Goal: Information Seeking & Learning: Learn about a topic

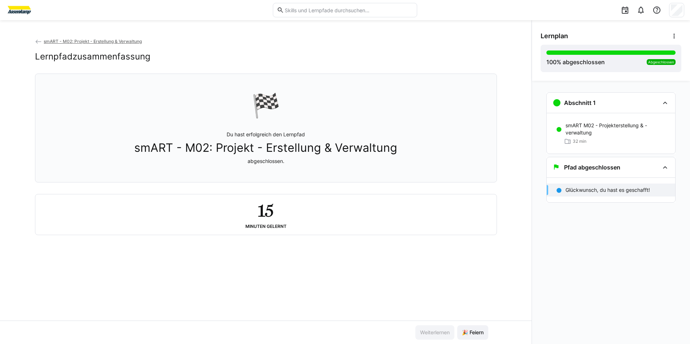
click at [64, 40] on span "smART - M02: Projekt - Erstellung & Verwaltung" at bounding box center [93, 41] width 98 height 5
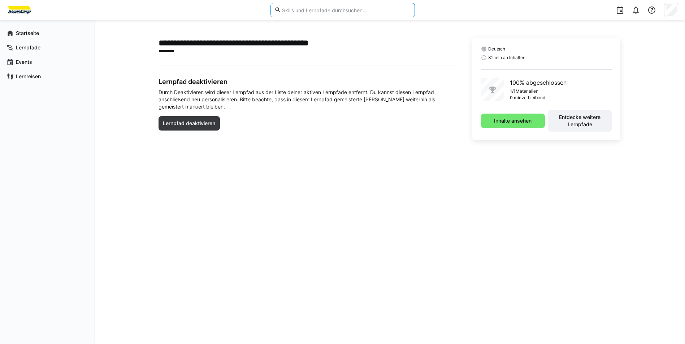
click at [344, 10] on input "text" at bounding box center [345, 10] width 129 height 6
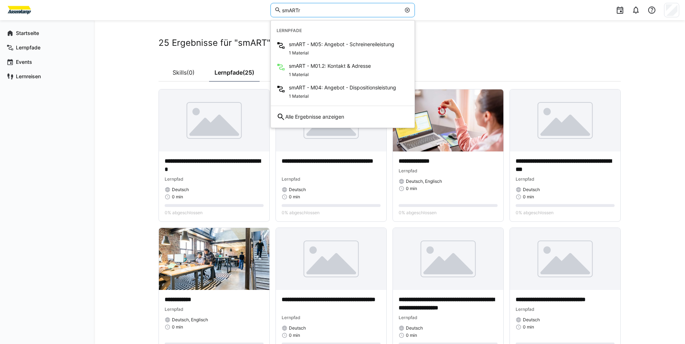
type input "smART"
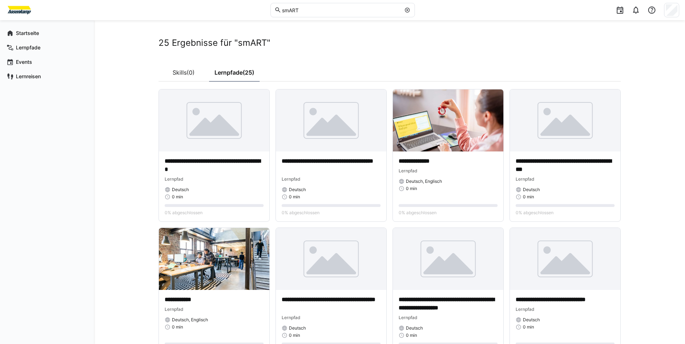
click at [208, 159] on p "**********" at bounding box center [214, 165] width 99 height 17
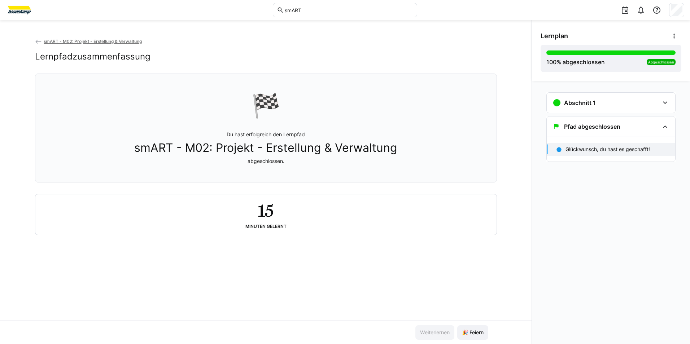
click at [68, 42] on span "smART - M02: Projekt - Erstellung & Verwaltung" at bounding box center [93, 41] width 98 height 5
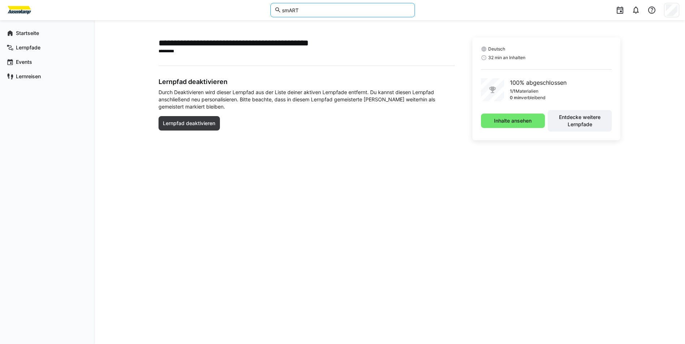
click at [344, 12] on input "smART" at bounding box center [345, 10] width 129 height 6
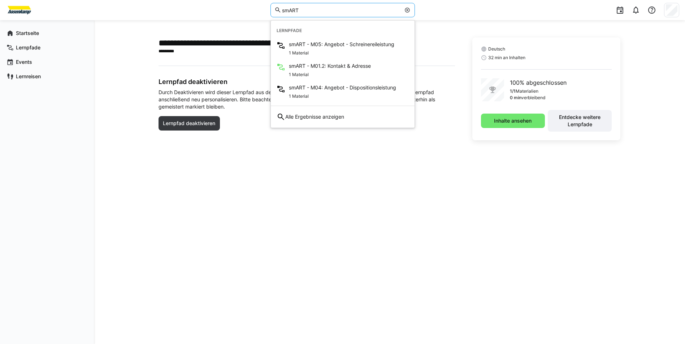
type input "smART"
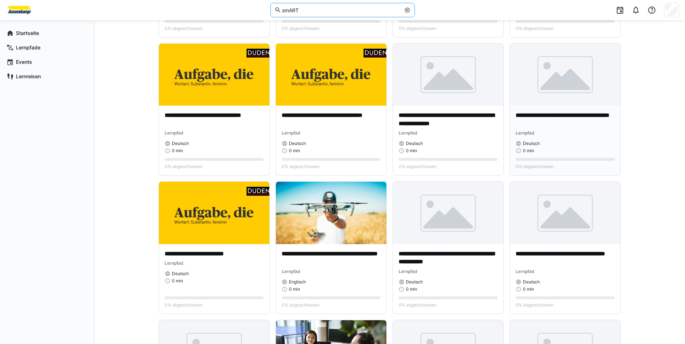
scroll to position [325, 0]
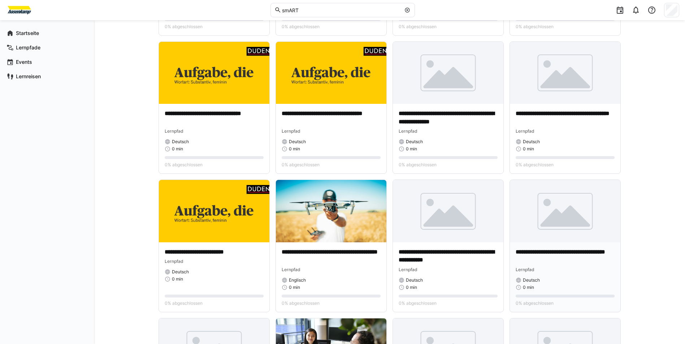
click at [534, 249] on p "**********" at bounding box center [565, 256] width 99 height 17
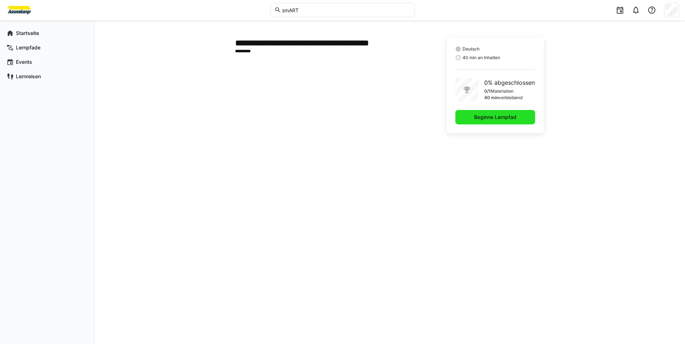
click at [501, 116] on span "Beginne Lernpfad" at bounding box center [495, 117] width 44 height 7
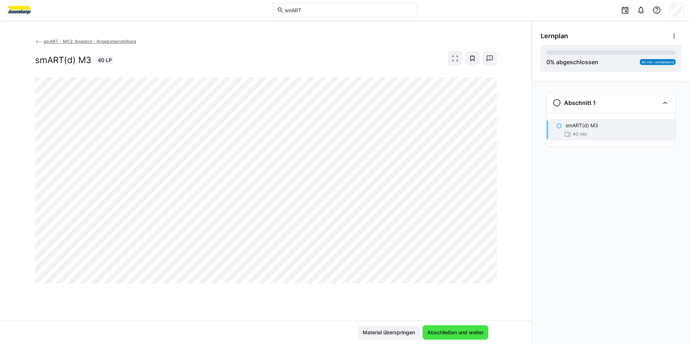
click at [457, 338] on span "Abschließen und weiter" at bounding box center [456, 333] width 66 height 14
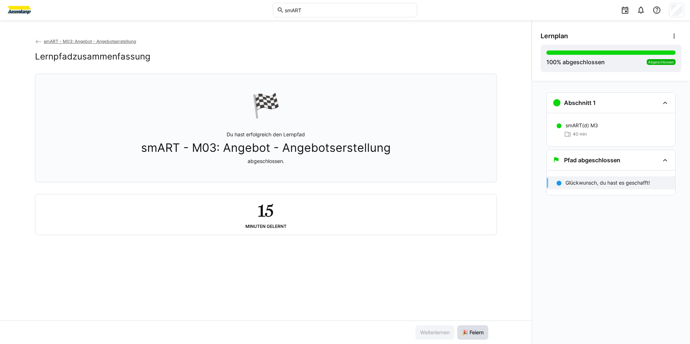
click at [468, 327] on span "🎉 Feiern" at bounding box center [472, 333] width 31 height 14
click at [119, 39] on span "smART - M03: Angebot - Angebotserstellung" at bounding box center [90, 41] width 92 height 5
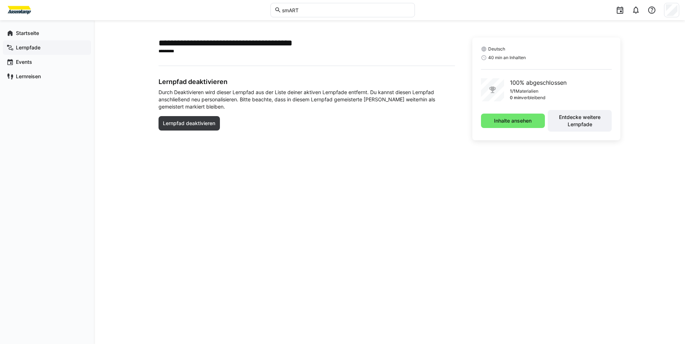
click at [0, 0] on app-navigation-label "Lernpfade" at bounding box center [0, 0] width 0 height 0
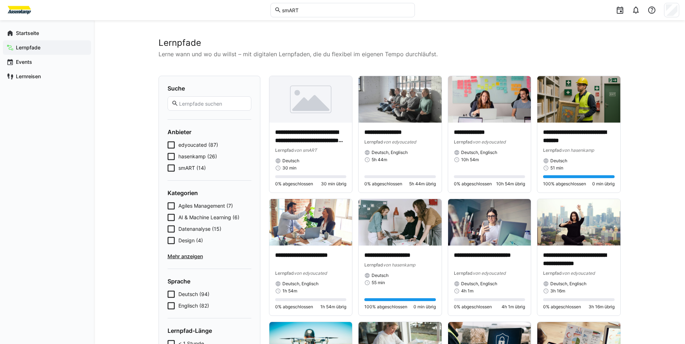
click at [173, 165] on icon at bounding box center [171, 168] width 7 height 7
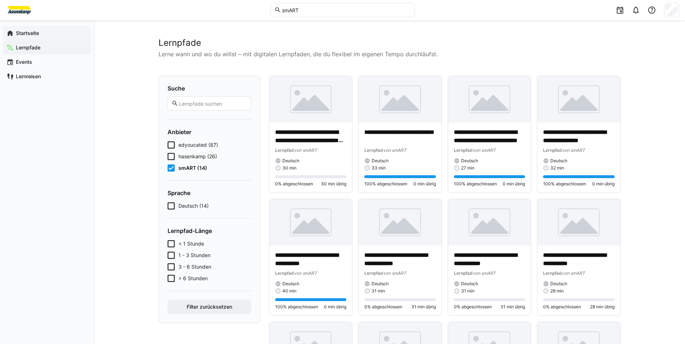
click at [37, 36] on span "Startseite" at bounding box center [51, 33] width 73 height 7
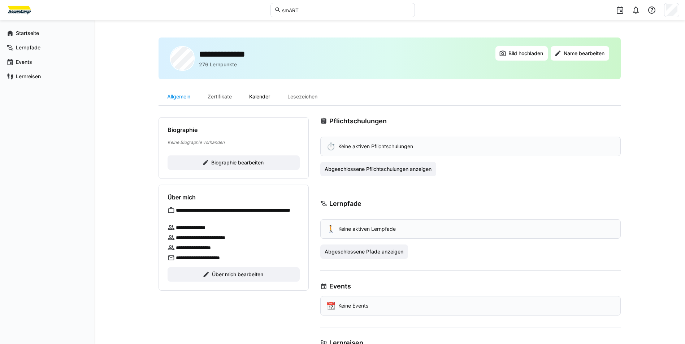
click at [268, 101] on div "Kalender" at bounding box center [259, 96] width 38 height 17
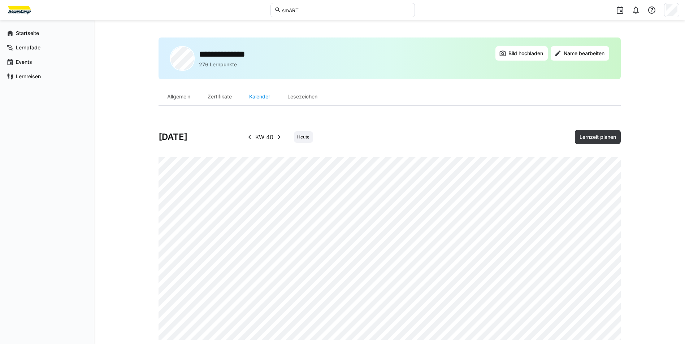
scroll to position [13, 0]
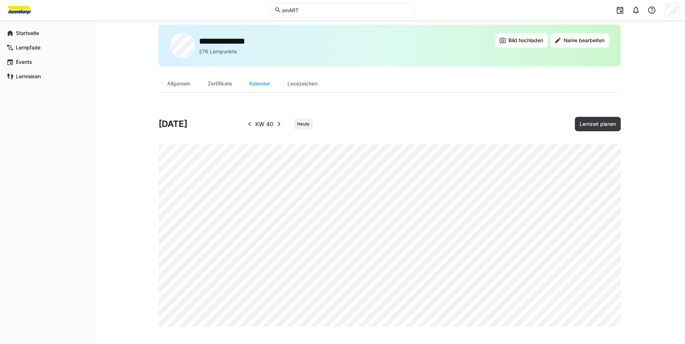
click at [249, 123] on eds-icon at bounding box center [249, 124] width 9 height 9
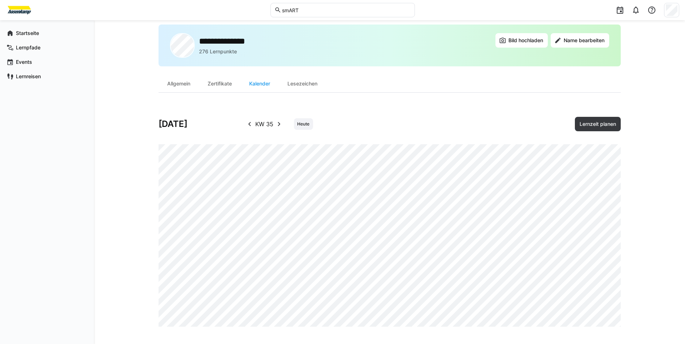
click at [280, 122] on eds-icon at bounding box center [279, 124] width 9 height 9
click at [280, 122] on eds-icon at bounding box center [278, 124] width 9 height 9
click at [280, 122] on eds-icon at bounding box center [279, 124] width 9 height 9
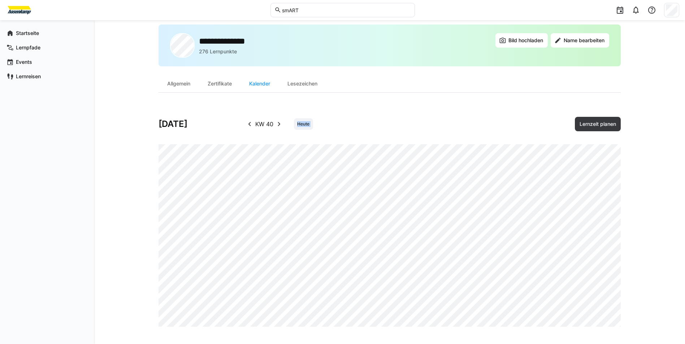
click at [280, 122] on eds-icon at bounding box center [279, 124] width 9 height 9
click at [280, 122] on eds-icon at bounding box center [278, 124] width 9 height 9
click at [301, 126] on span "Heute" at bounding box center [304, 124] width 14 height 6
click at [45, 48] on span "Lernpfade" at bounding box center [51, 47] width 73 height 7
